Goal: Information Seeking & Learning: Learn about a topic

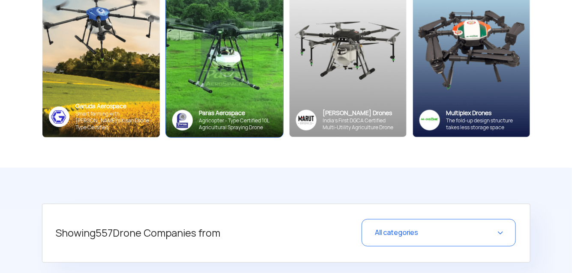
scroll to position [158, 0]
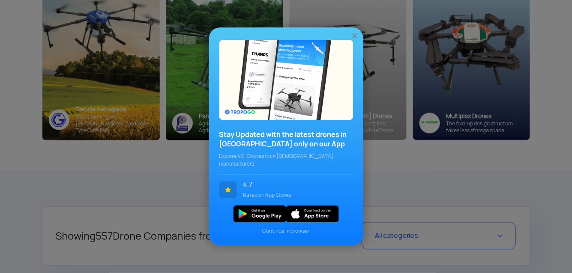
click at [354, 40] on img at bounding box center [355, 36] width 9 height 9
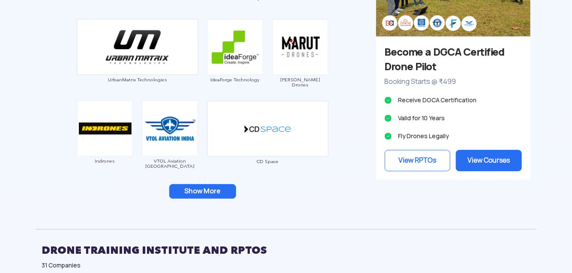
scroll to position [848, 0]
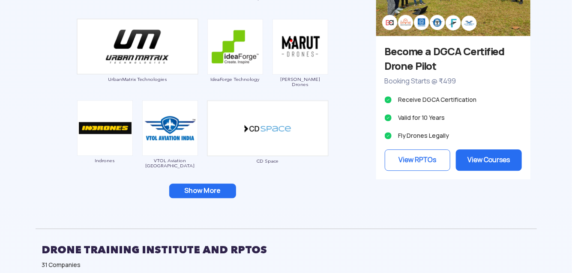
click at [211, 187] on button "Show More" at bounding box center [202, 191] width 67 height 15
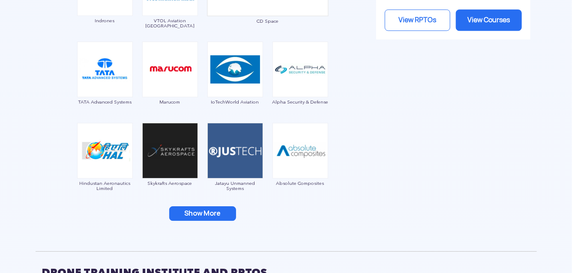
scroll to position [988, 0]
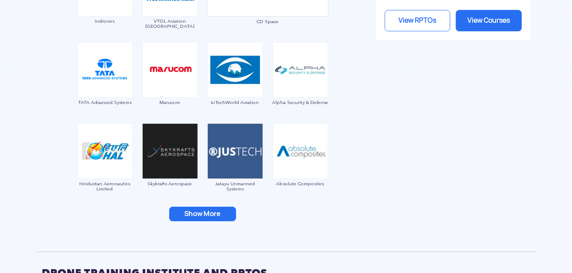
click at [228, 210] on button "Show More" at bounding box center [202, 214] width 67 height 15
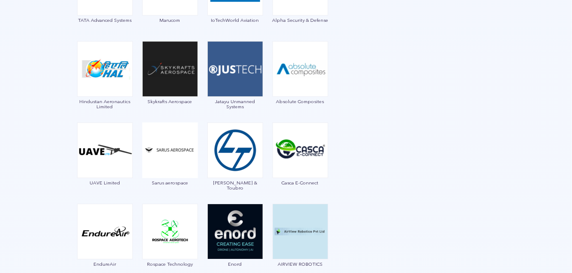
scroll to position [1070, 0]
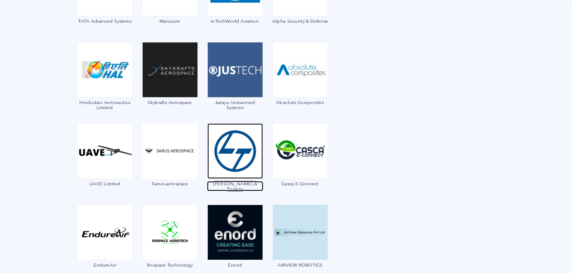
click at [221, 157] on img at bounding box center [235, 151] width 56 height 56
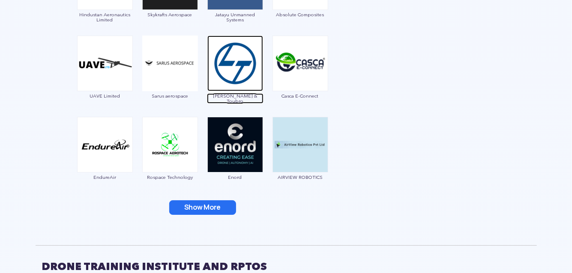
scroll to position [1160, 0]
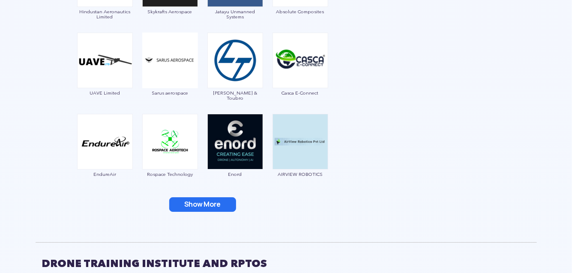
click at [220, 203] on button "Show More" at bounding box center [202, 205] width 67 height 15
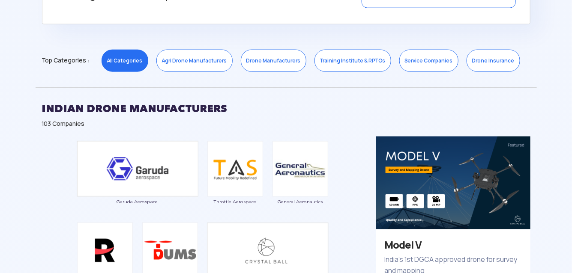
scroll to position [427, 0]
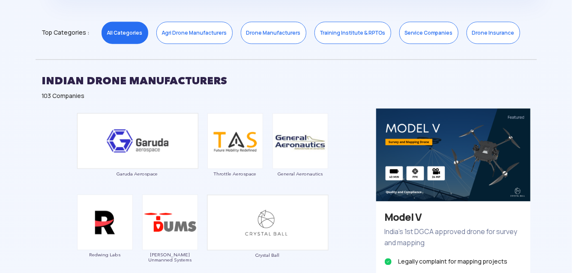
click at [186, 27] on link "Agri Drone Manufacturers" at bounding box center [194, 33] width 76 height 22
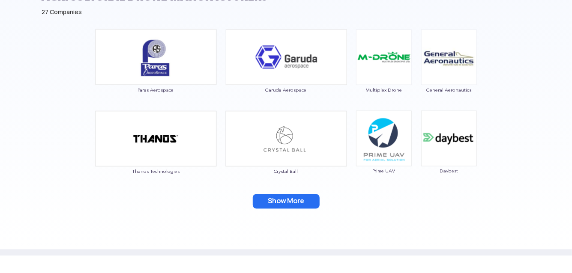
scroll to position [511, 0]
click at [277, 201] on button "Show More" at bounding box center [286, 202] width 67 height 15
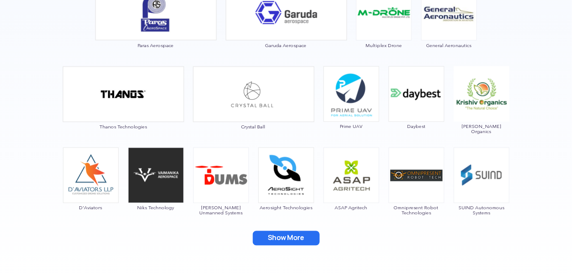
scroll to position [556, 0]
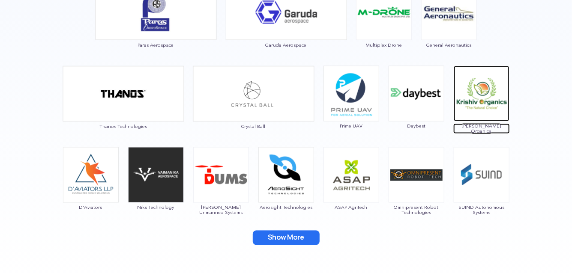
click at [479, 101] on img at bounding box center [482, 94] width 56 height 56
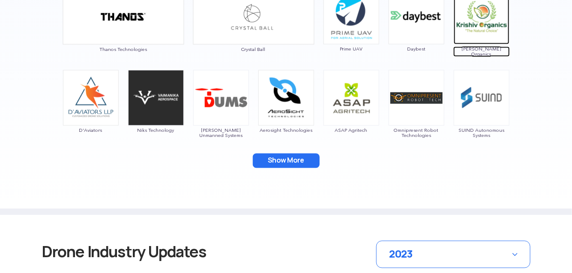
scroll to position [634, 0]
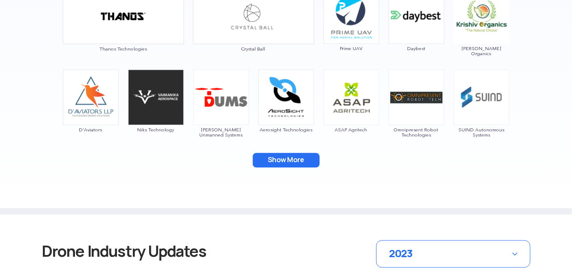
click at [294, 163] on button "Show More" at bounding box center [286, 160] width 67 height 15
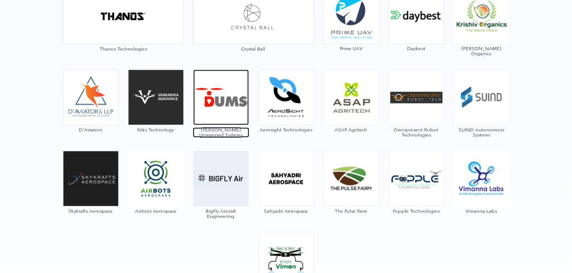
click at [208, 107] on img at bounding box center [221, 98] width 56 height 56
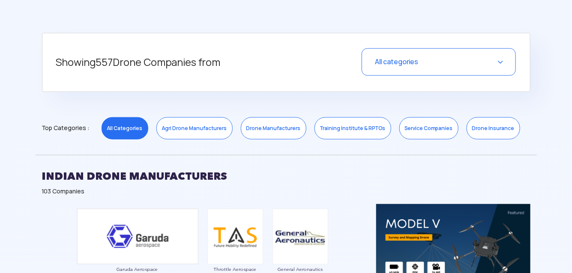
scroll to position [333, 0]
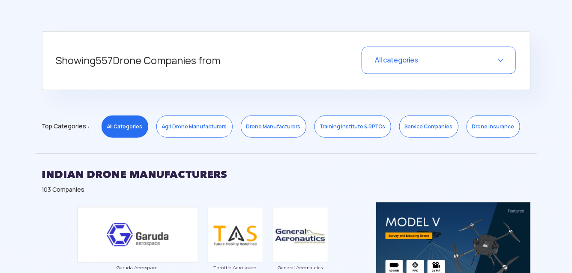
click at [277, 127] on link "Drone Manufacturers" at bounding box center [274, 127] width 66 height 22
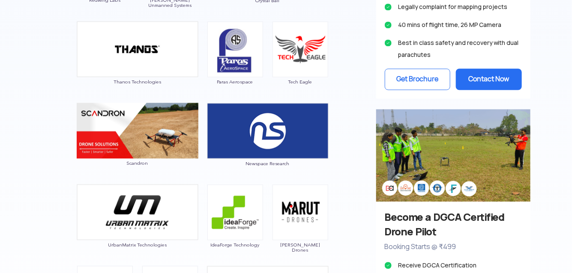
scroll to position [681, 0]
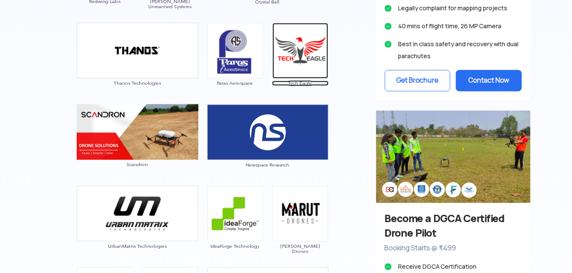
click at [302, 68] on img at bounding box center [301, 51] width 56 height 56
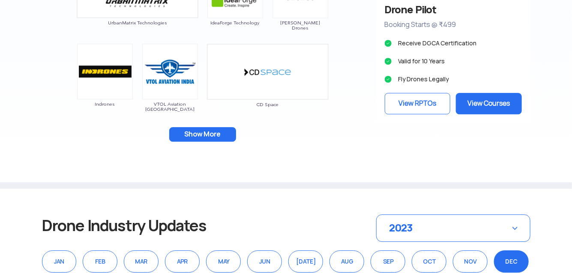
scroll to position [902, 0]
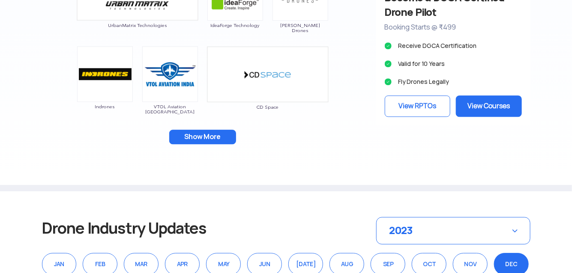
click at [191, 140] on button "Show More" at bounding box center [202, 137] width 67 height 15
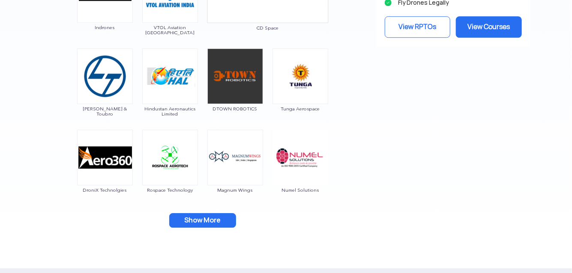
scroll to position [987, 0]
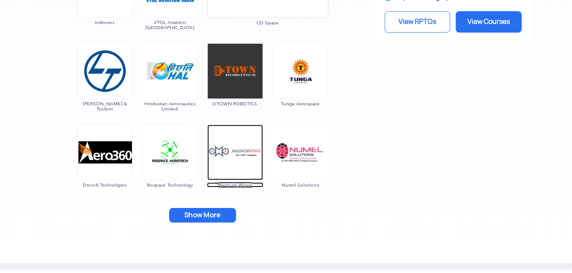
click at [239, 153] on img at bounding box center [235, 153] width 56 height 56
